Goal: Task Accomplishment & Management: Use online tool/utility

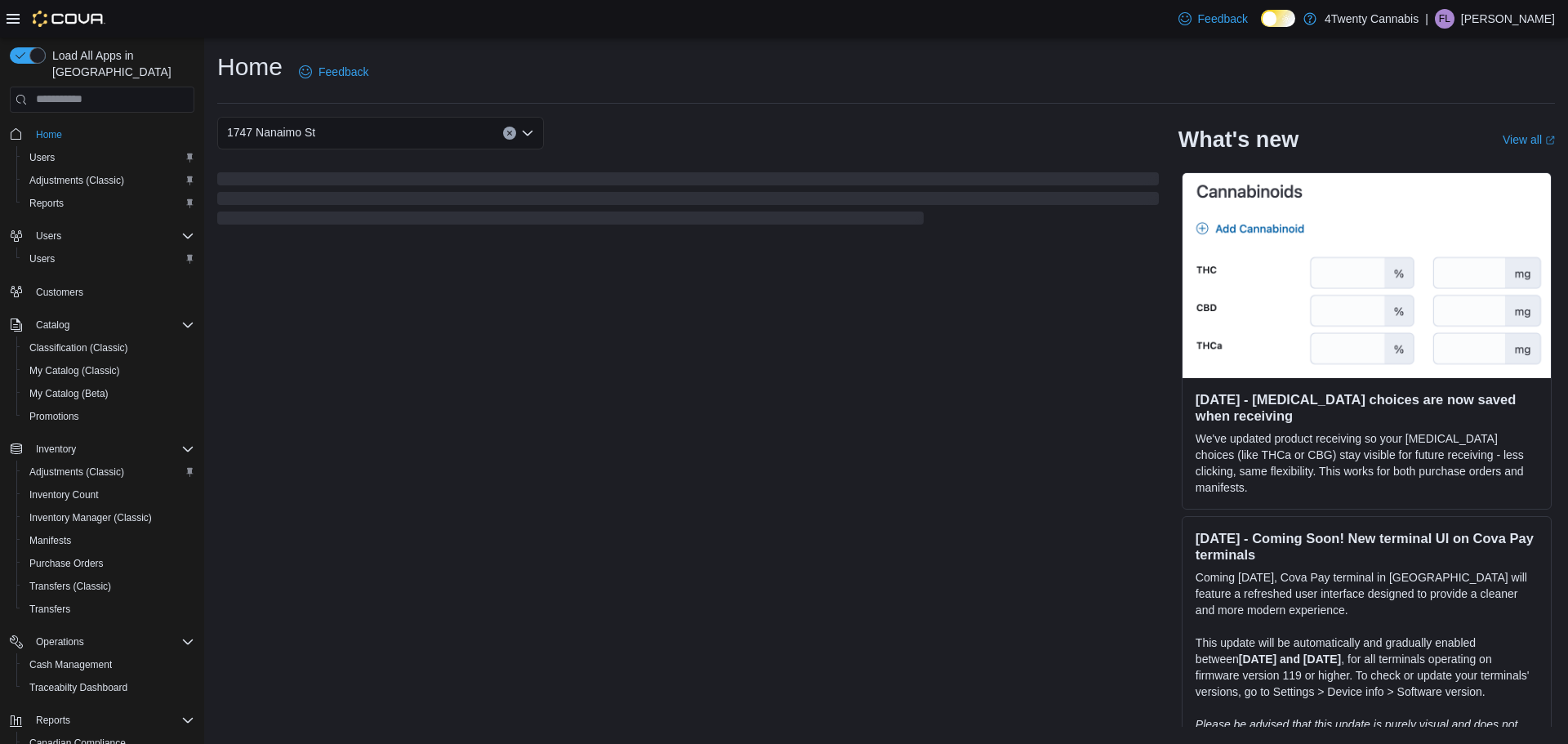
click at [1283, 21] on icon at bounding box center [1279, 19] width 9 height 9
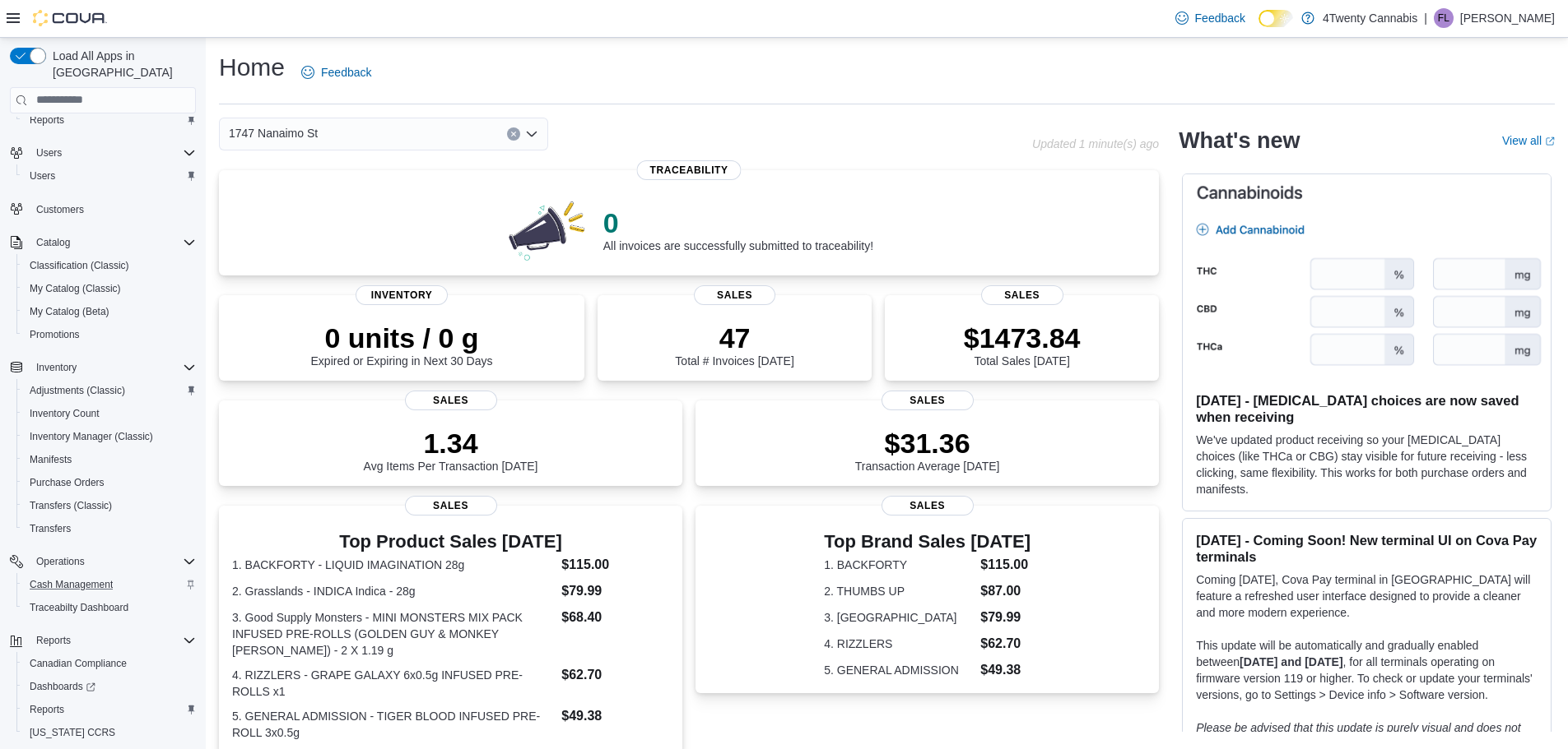
scroll to position [122, 0]
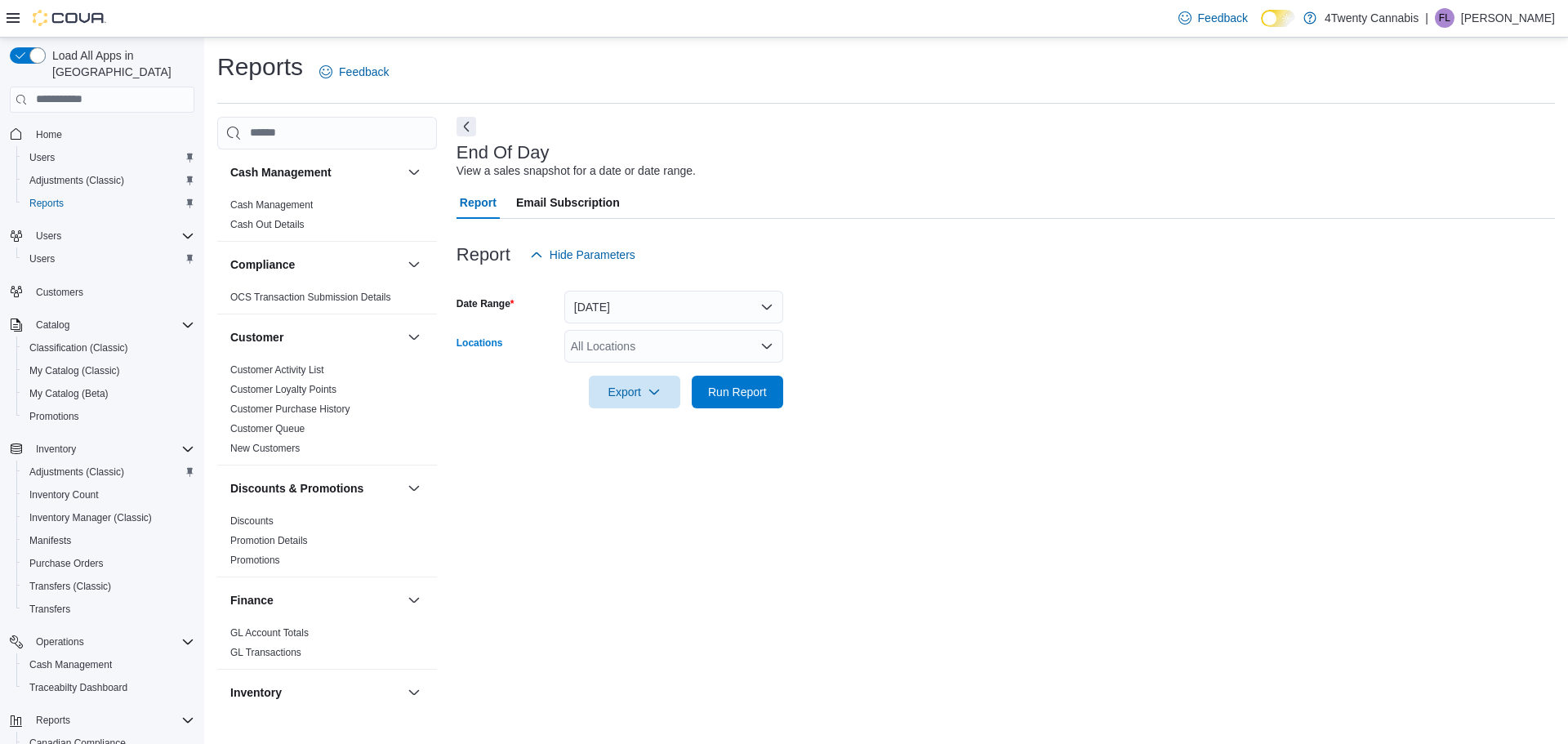
click at [623, 342] on div "All Locations" at bounding box center [673, 346] width 219 height 33
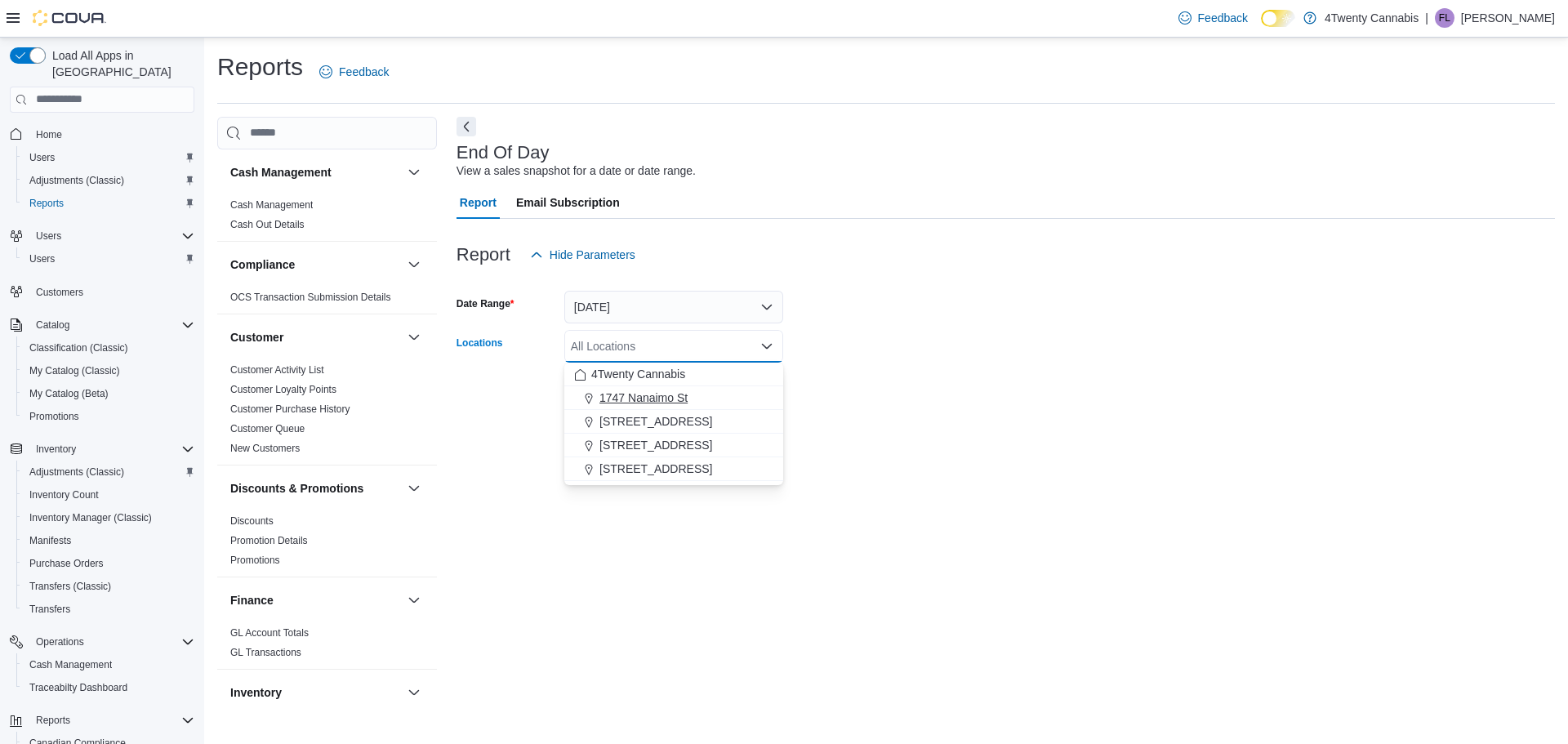
click at [630, 395] on span "1747 Nanaimo St" at bounding box center [643, 398] width 88 height 16
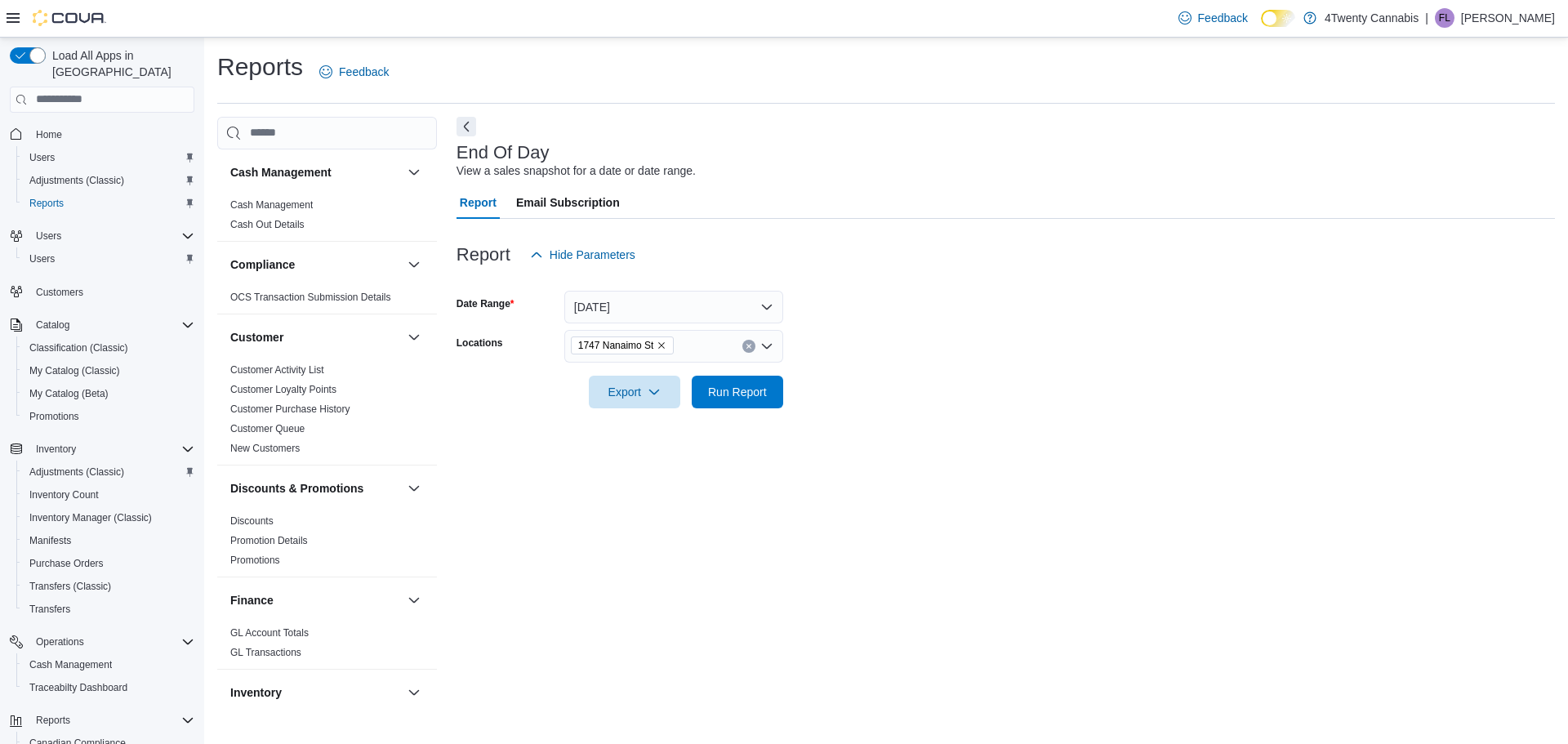
click at [1005, 409] on div at bounding box center [1006, 418] width 1099 height 20
click at [739, 396] on span "Run Report" at bounding box center [738, 392] width 59 height 16
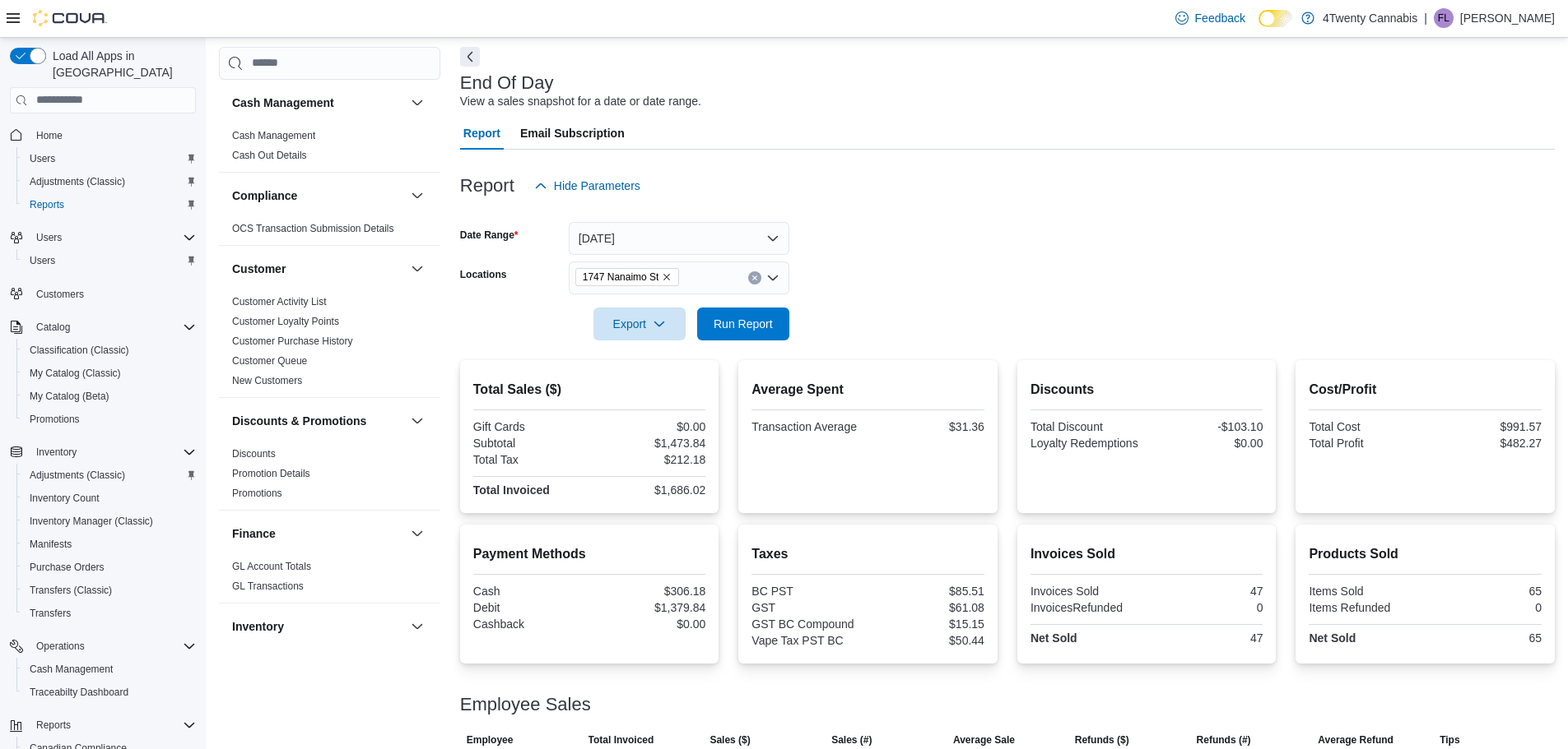
scroll to position [156, 0]
